Goal: Ask a question

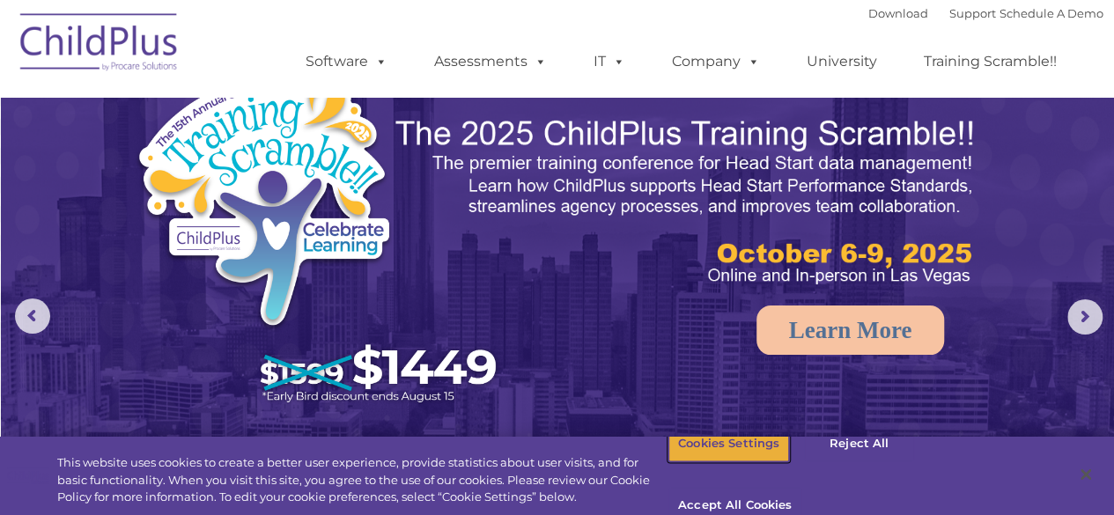
click at [733, 462] on button "Cookies Settings" at bounding box center [728, 443] width 121 height 37
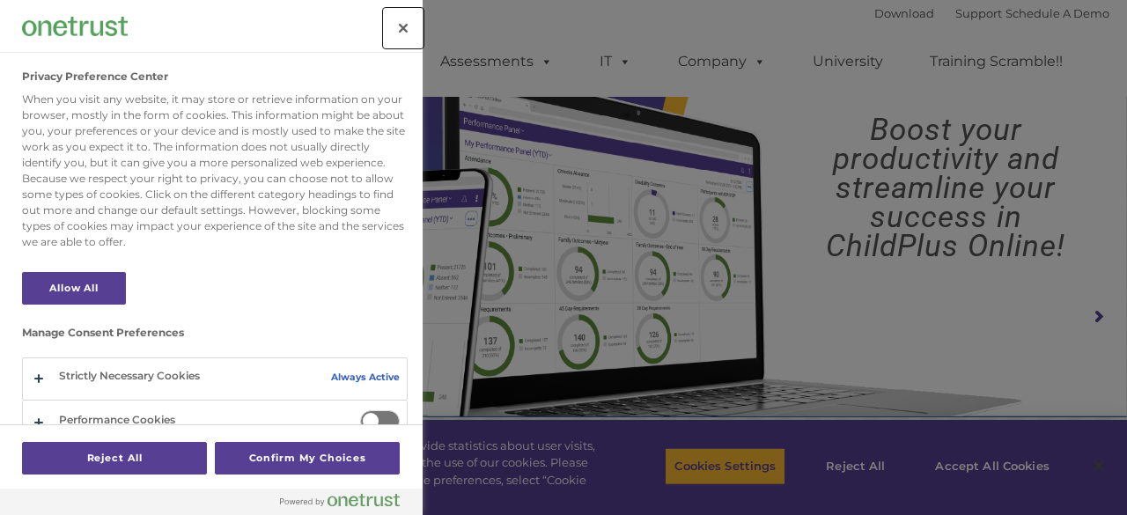
click at [403, 25] on button "Close" at bounding box center [403, 28] width 39 height 39
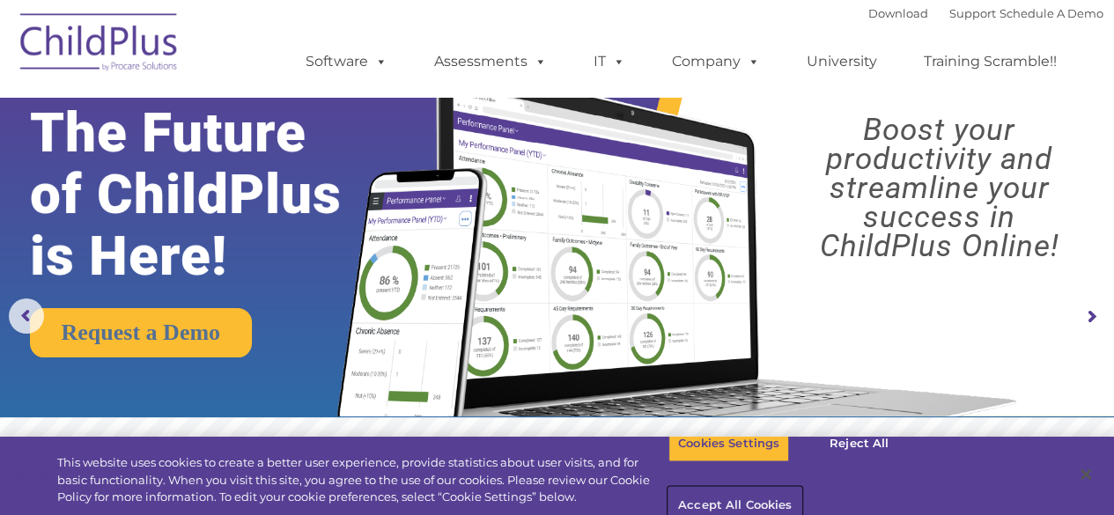
click at [801, 488] on button "Accept All Cookies" at bounding box center [734, 506] width 133 height 37
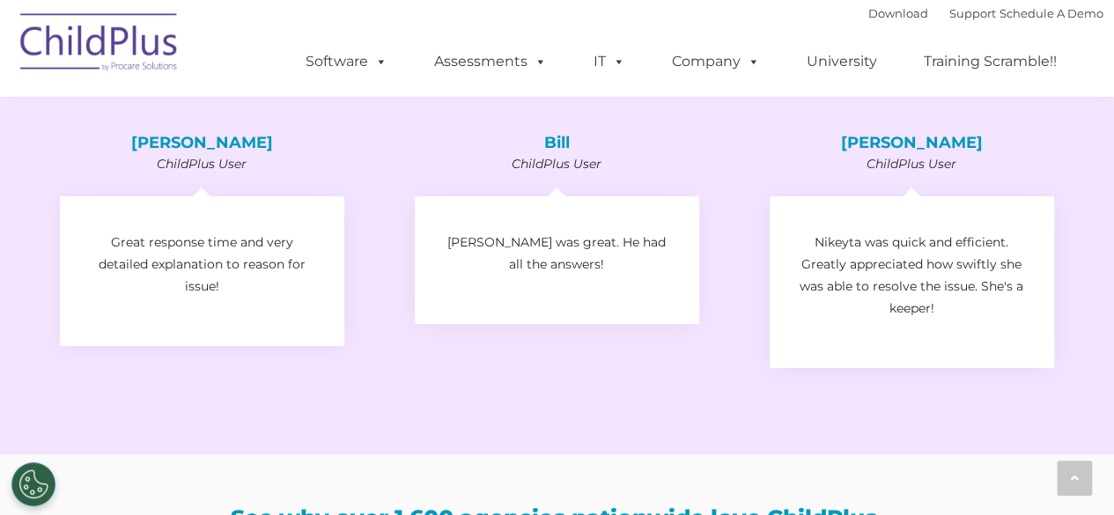
scroll to position [3240, 0]
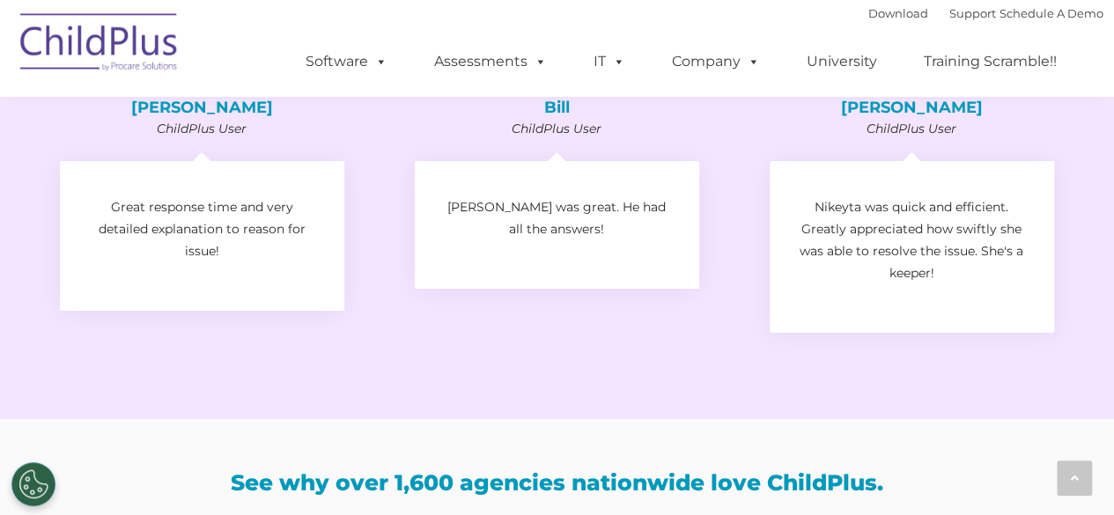
click at [137, 68] on img at bounding box center [99, 45] width 176 height 88
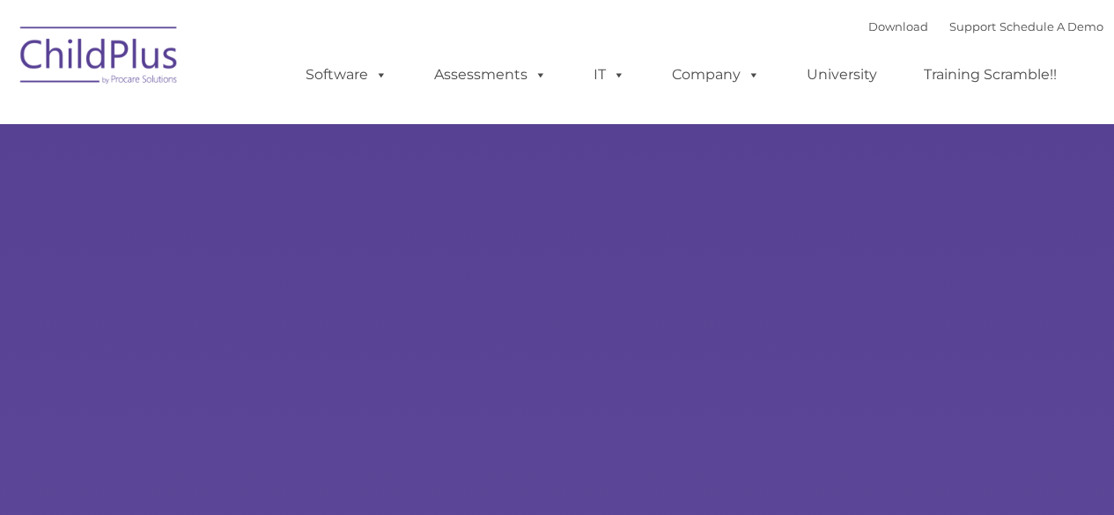
type input ""
select select "MEDIUM"
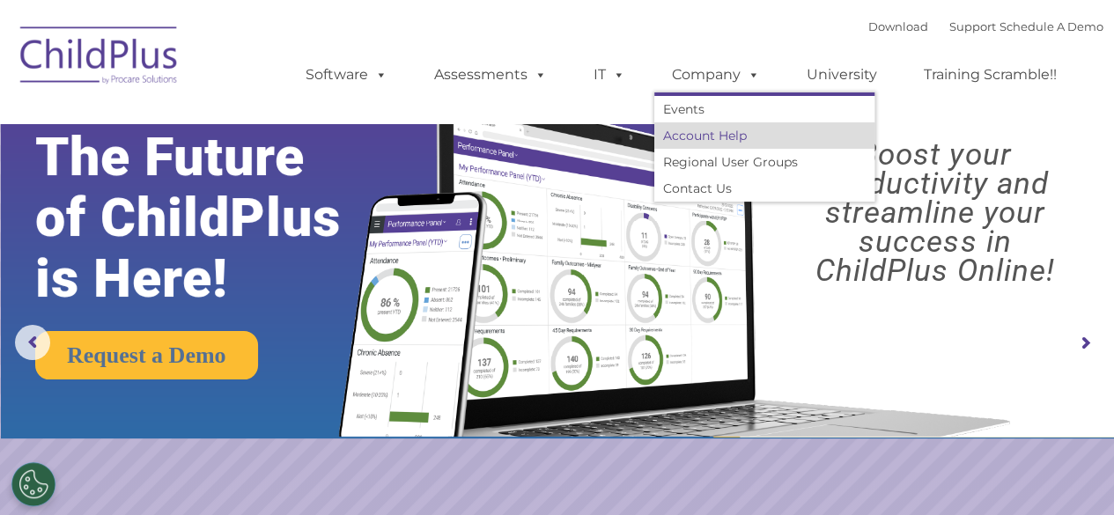
click at [702, 139] on link "Account Help" at bounding box center [764, 135] width 220 height 26
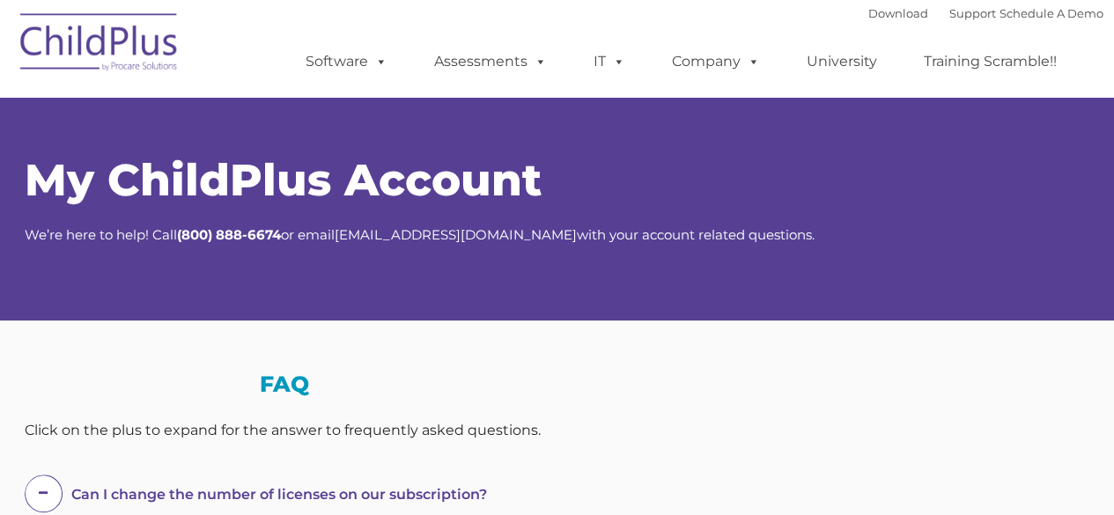
select select "MEDIUM"
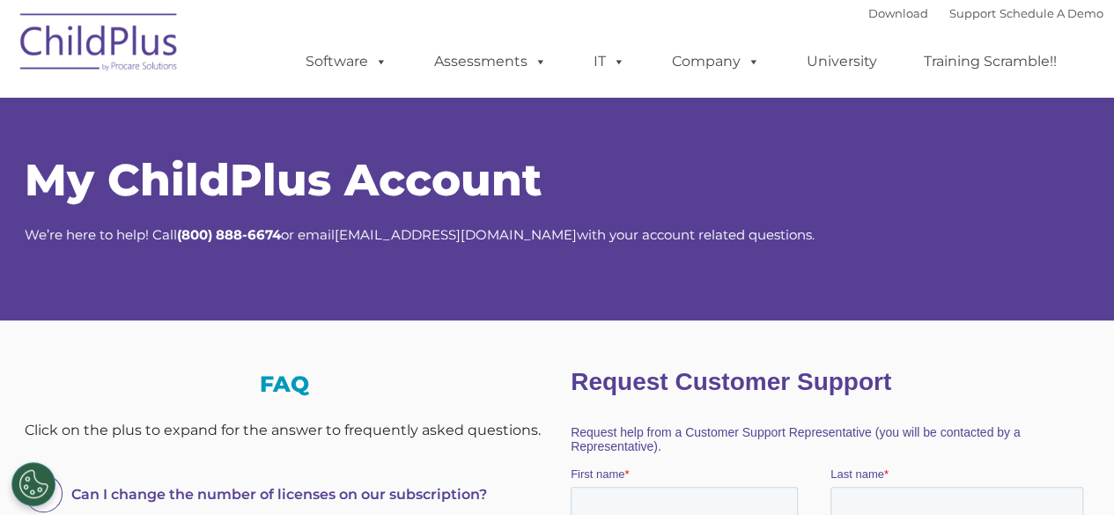
click at [143, 61] on img at bounding box center [99, 45] width 176 height 88
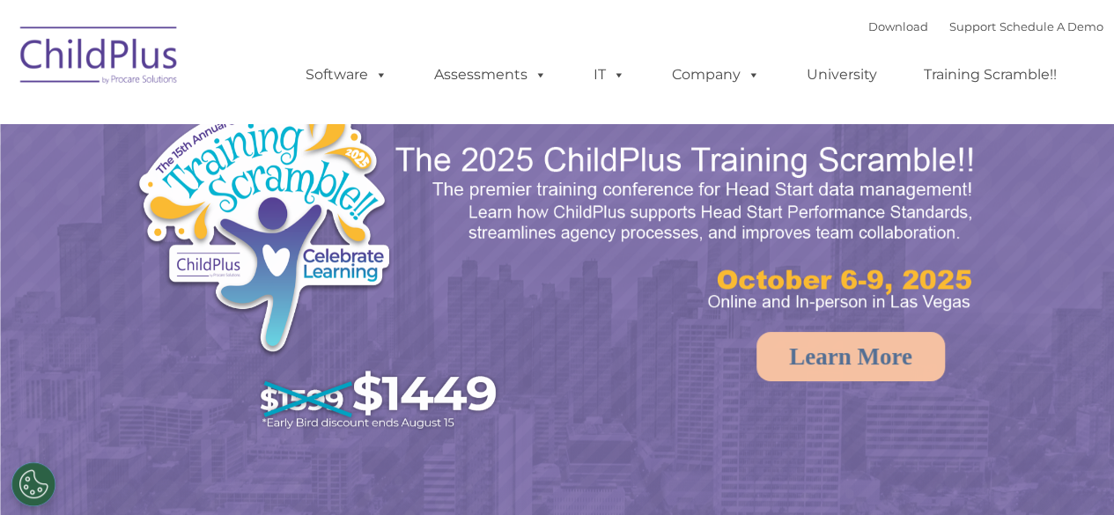
select select "MEDIUM"
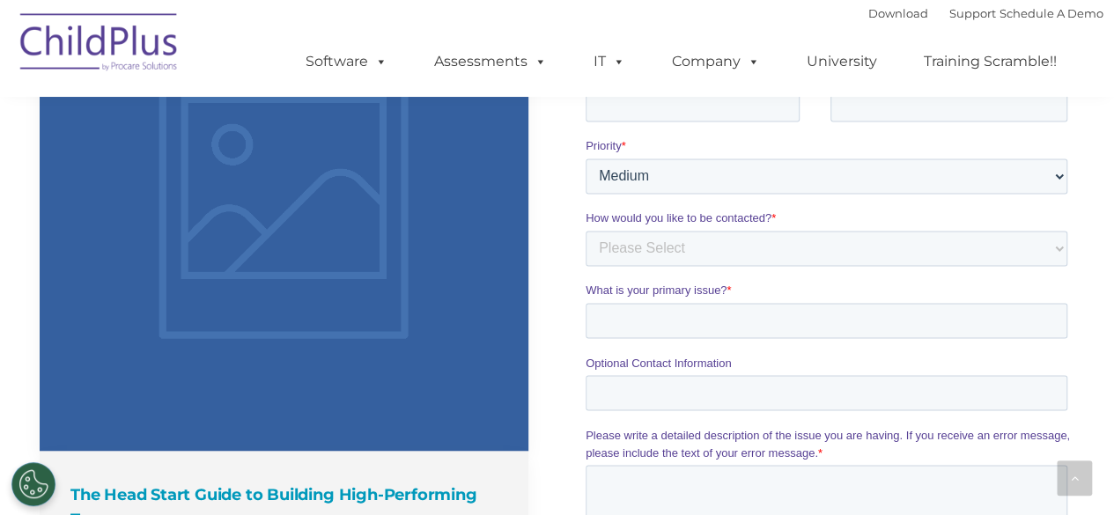
scroll to position [1409, 0]
